Goal: Entertainment & Leisure: Consume media (video, audio)

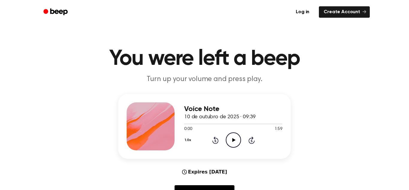
click at [237, 139] on icon "Play Audio" at bounding box center [233, 139] width 15 height 15
click at [234, 137] on icon "Play Audio" at bounding box center [233, 139] width 15 height 15
click at [232, 133] on icon "Pause Audio" at bounding box center [233, 139] width 15 height 15
click at [234, 146] on icon "Play Audio" at bounding box center [233, 139] width 15 height 15
